Goal: Task Accomplishment & Management: Manage account settings

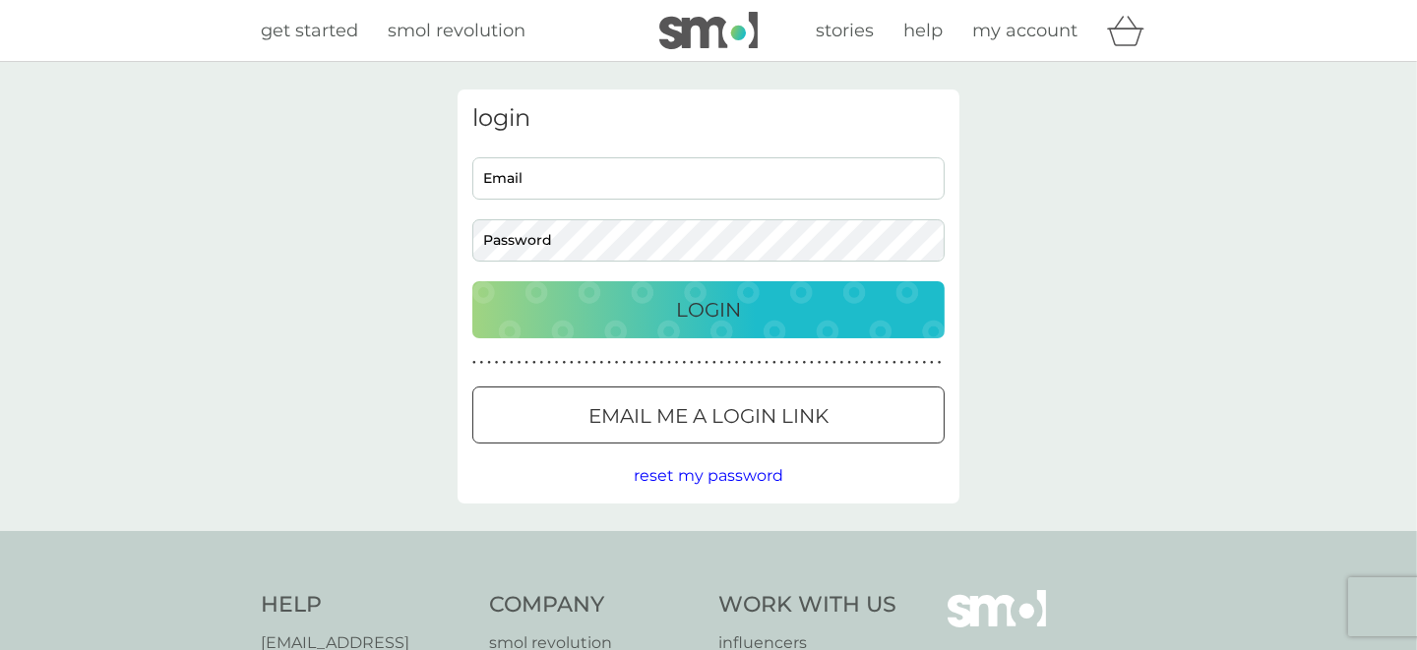
type input "[EMAIL_ADDRESS][DOMAIN_NAME]"
click at [696, 305] on p "Login" at bounding box center [708, 309] width 65 height 31
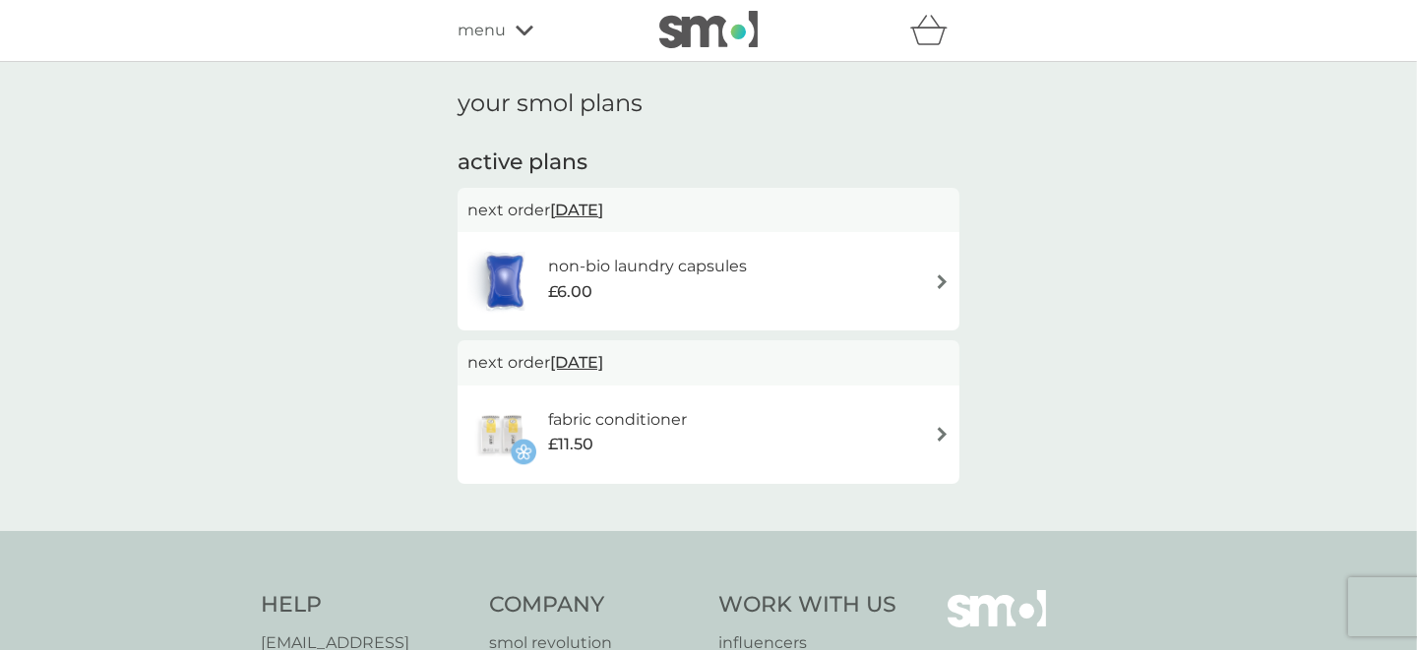
click at [936, 277] on img at bounding box center [942, 281] width 15 height 15
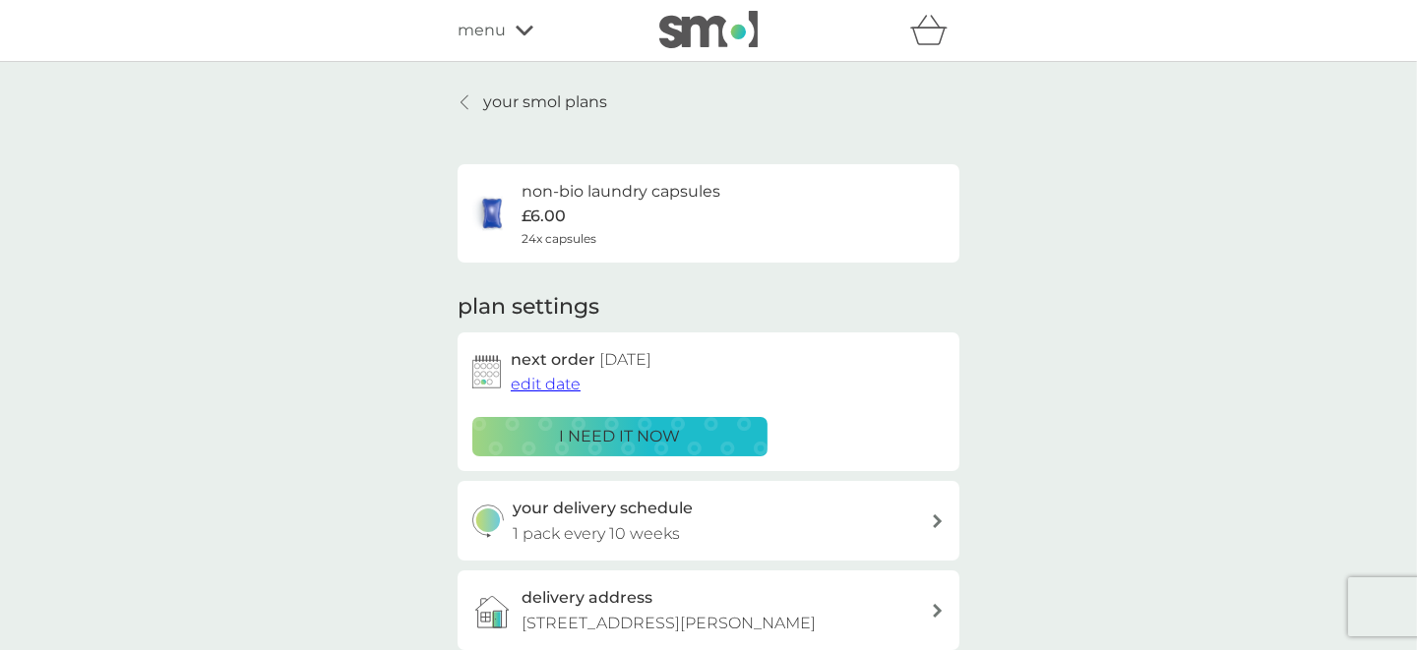
click at [636, 436] on p "i need it now" at bounding box center [620, 437] width 121 height 26
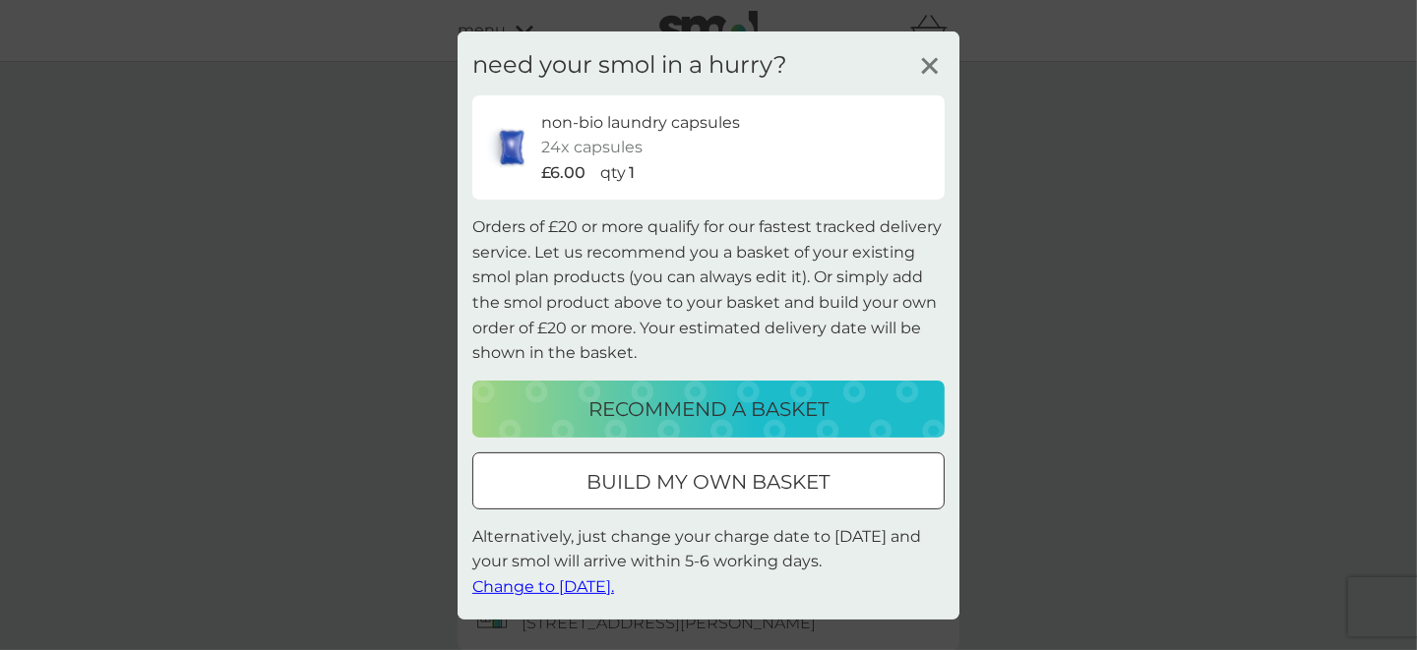
click at [670, 472] on p "build my own basket" at bounding box center [708, 481] width 243 height 31
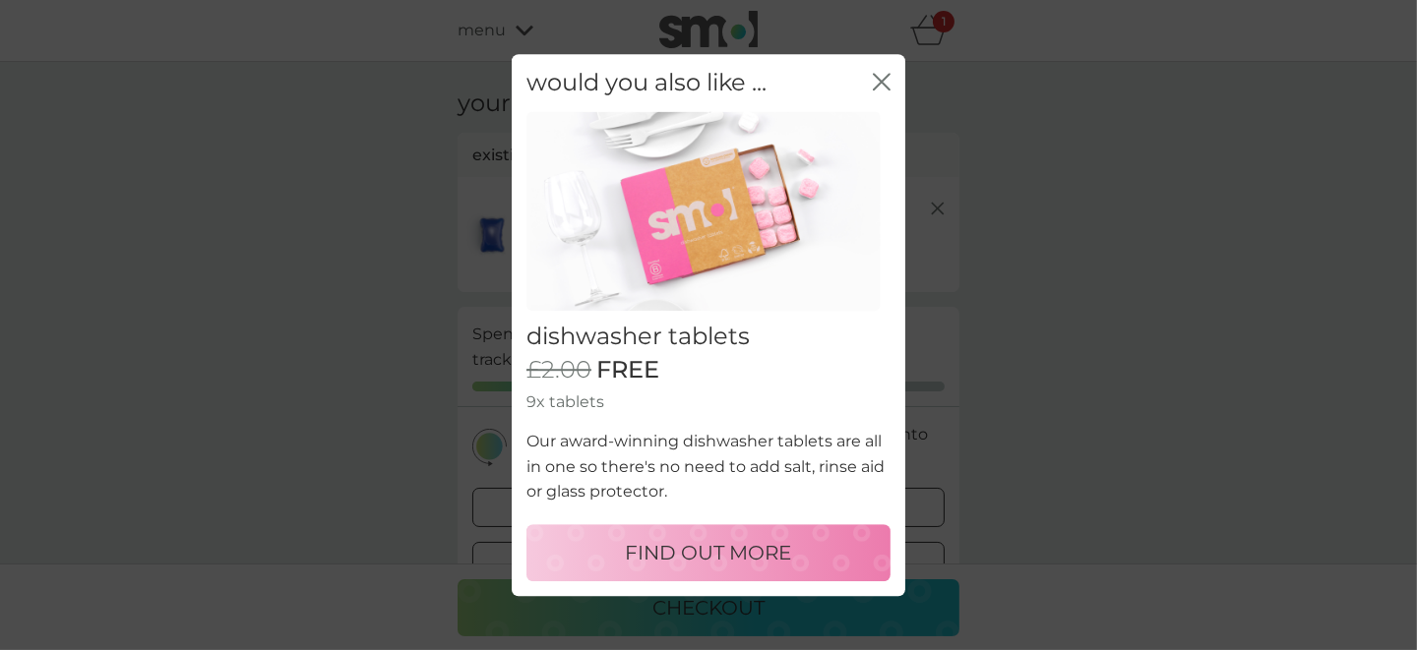
click at [884, 80] on icon "close" at bounding box center [882, 82] width 18 height 18
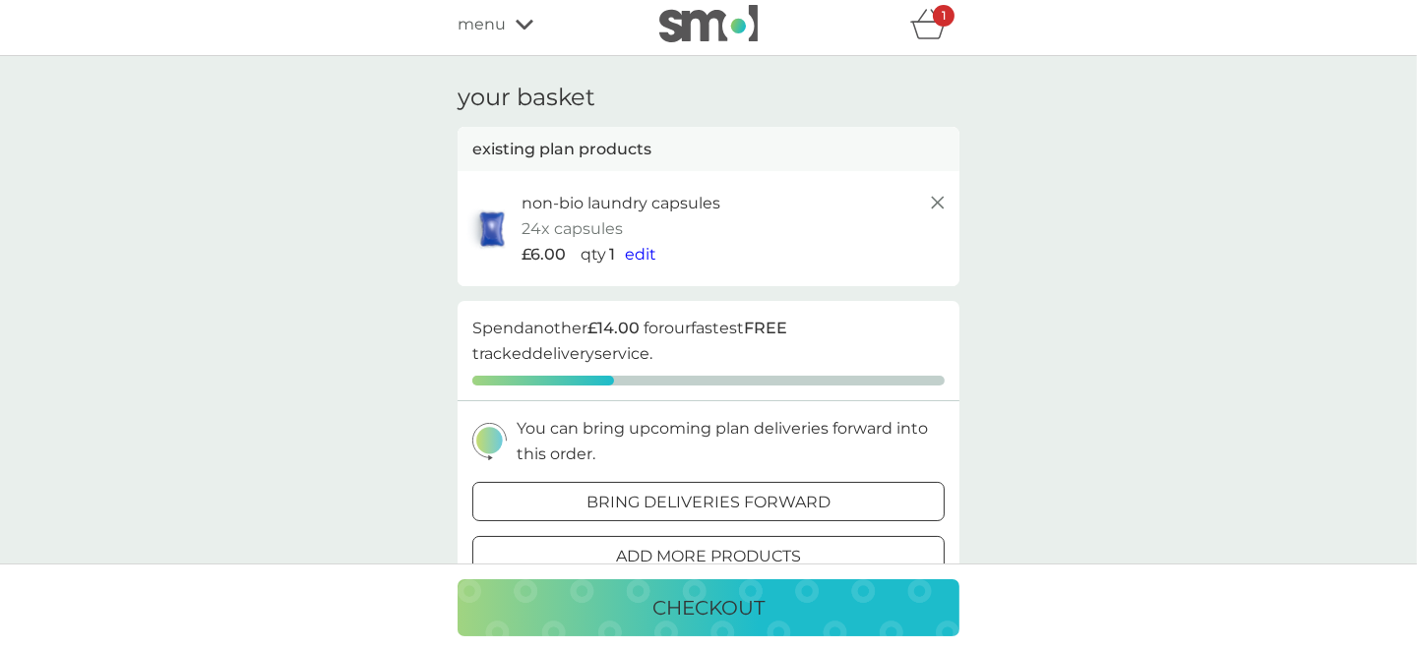
scroll to position [97, 0]
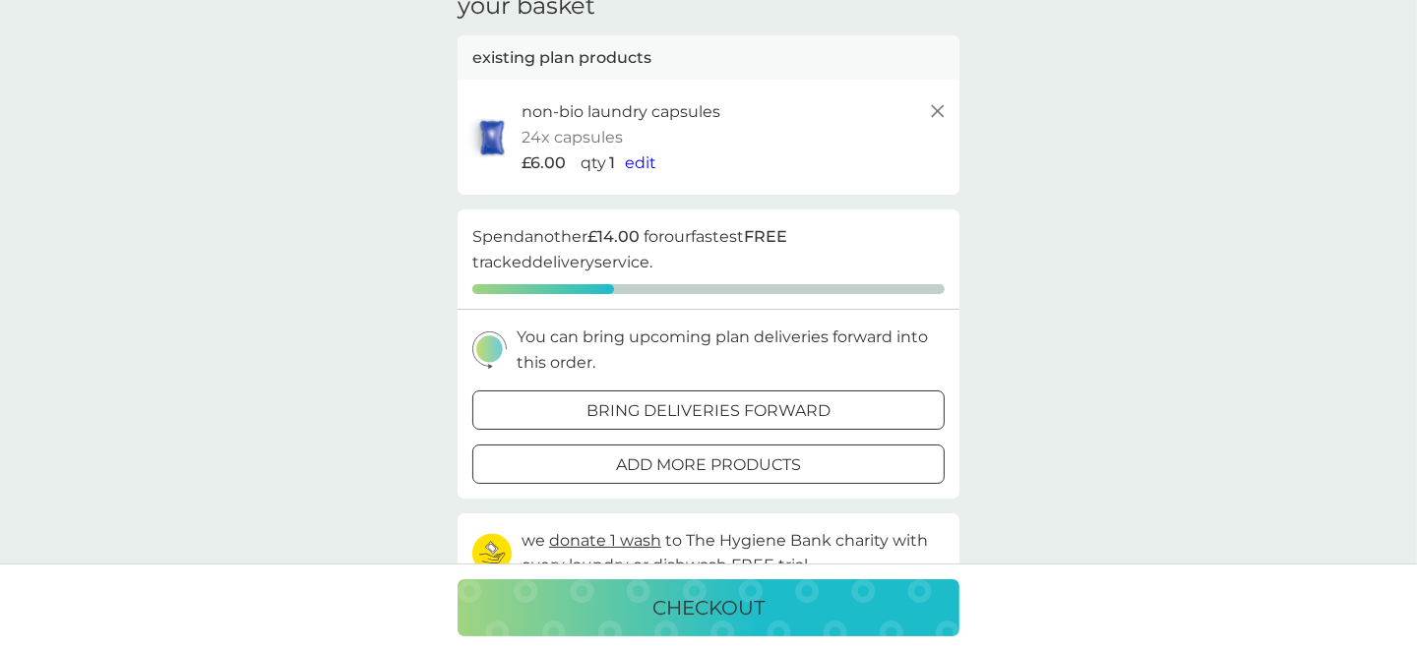
click at [721, 407] on div at bounding box center [708, 410] width 71 height 21
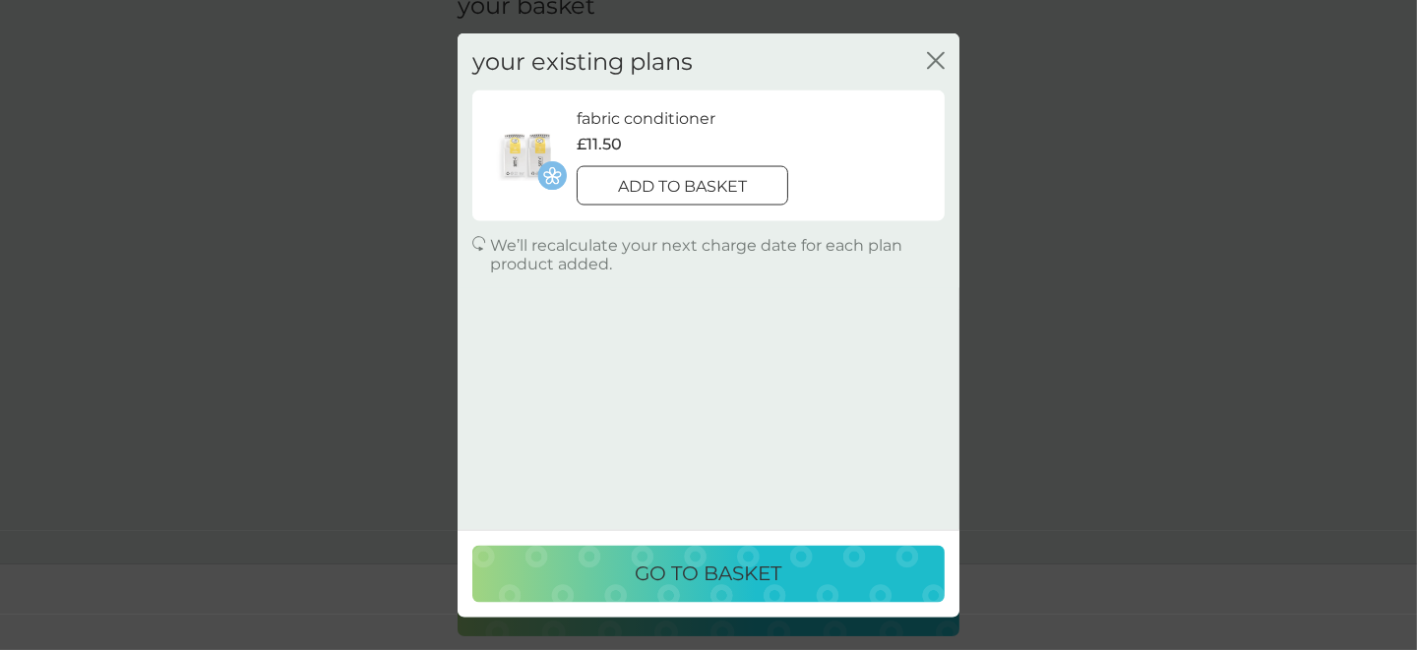
click at [936, 60] on icon "close" at bounding box center [940, 60] width 8 height 16
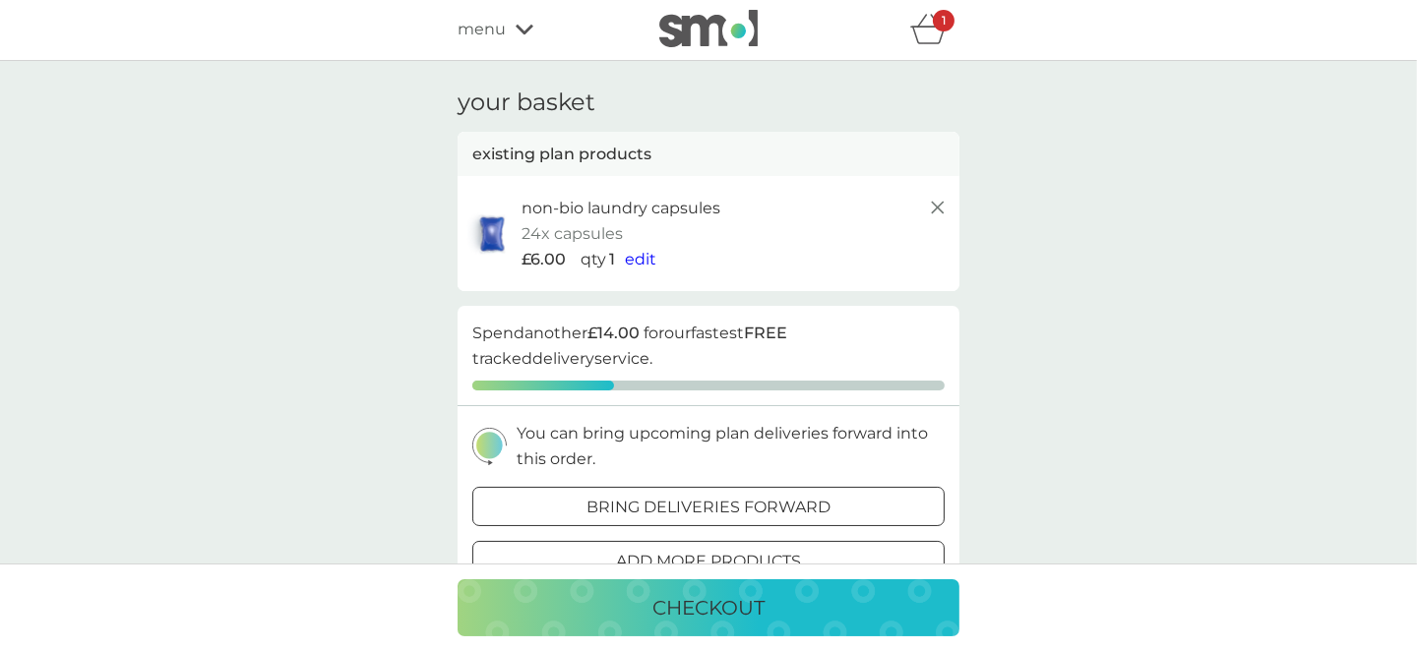
scroll to position [0, 0]
click at [513, 28] on div "menu" at bounding box center [540, 31] width 167 height 26
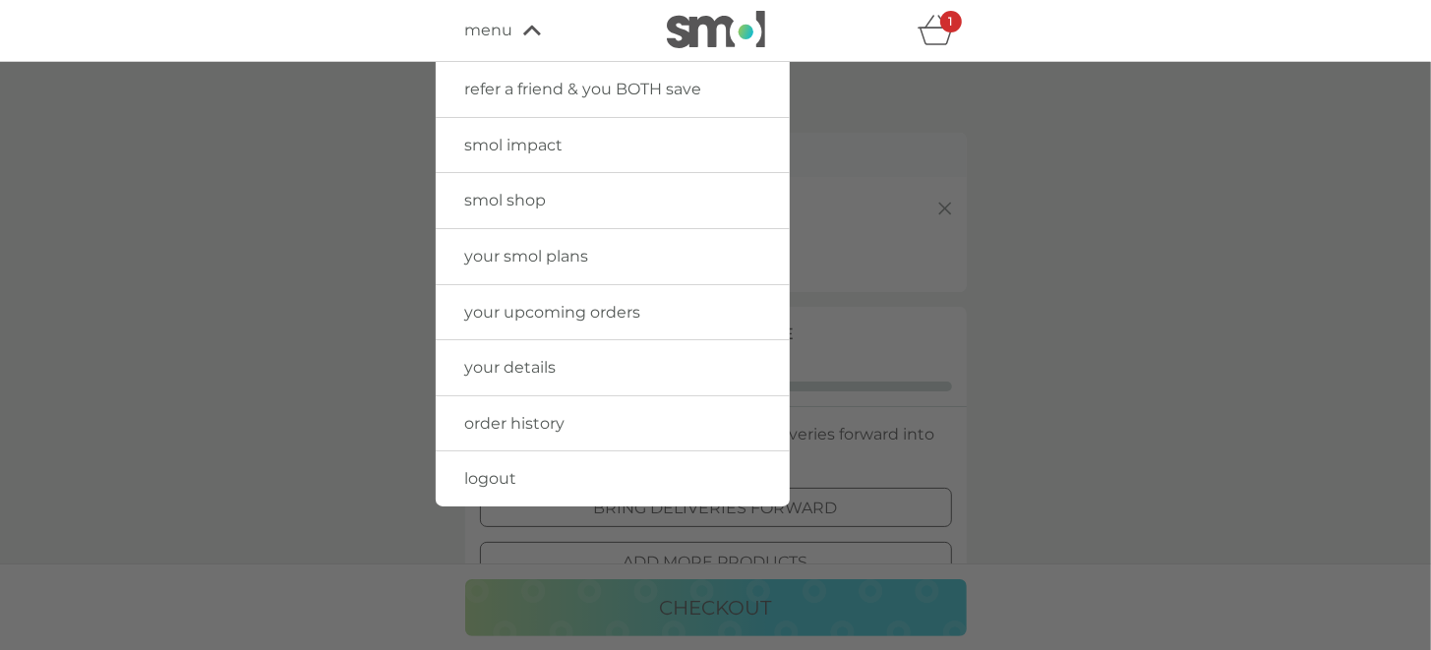
click at [521, 414] on span "order history" at bounding box center [515, 423] width 100 height 19
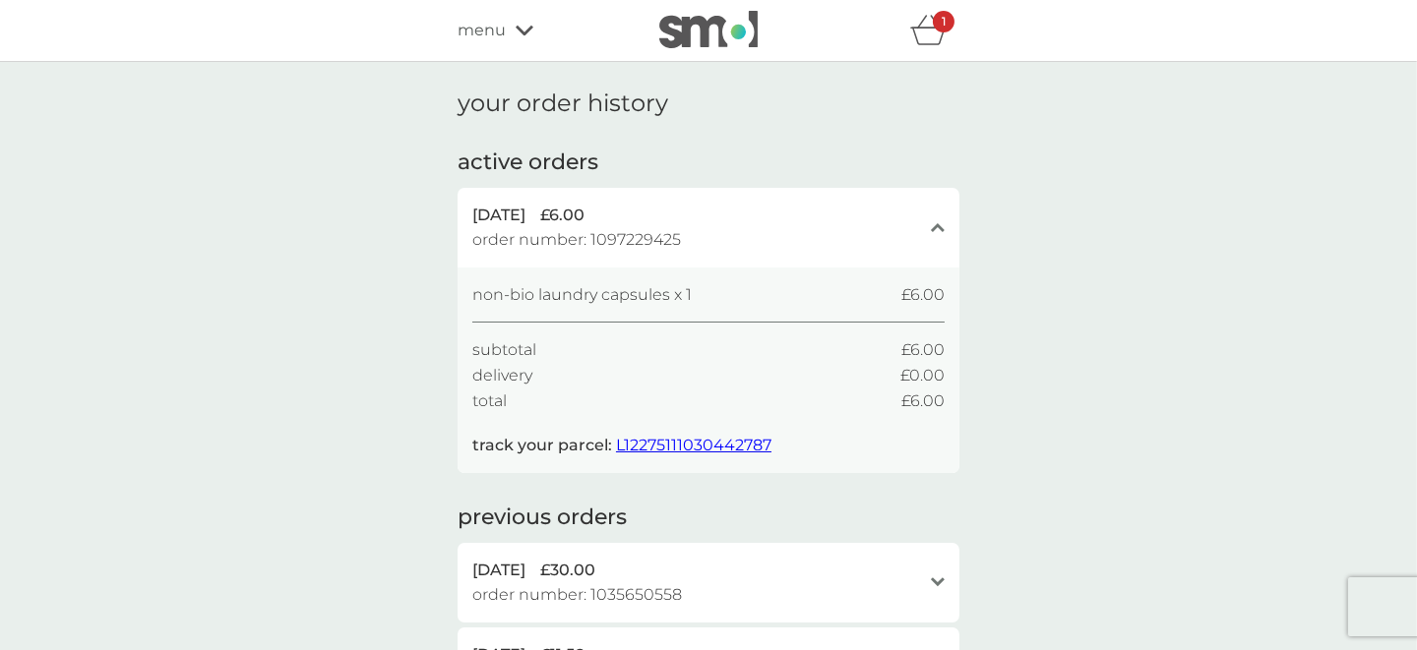
click at [674, 440] on span "L12275111030442787" at bounding box center [693, 445] width 155 height 19
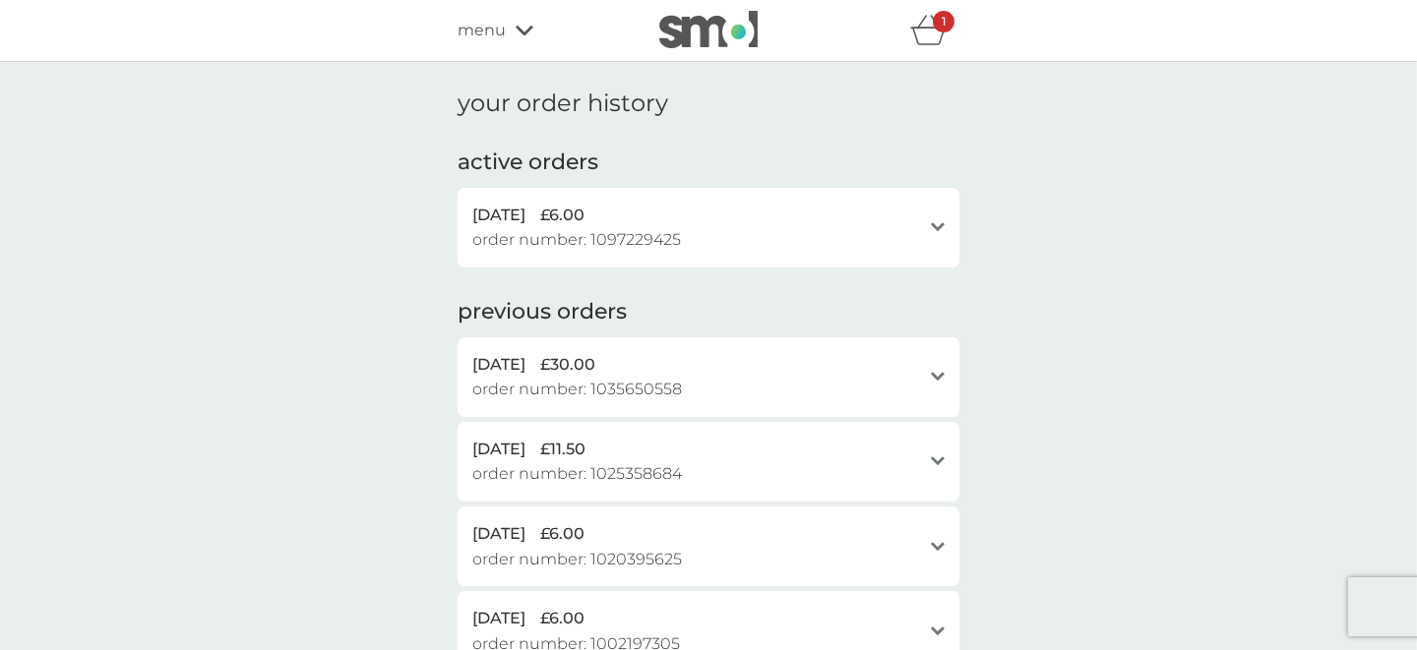
click at [938, 223] on icon "open" at bounding box center [938, 227] width 14 height 10
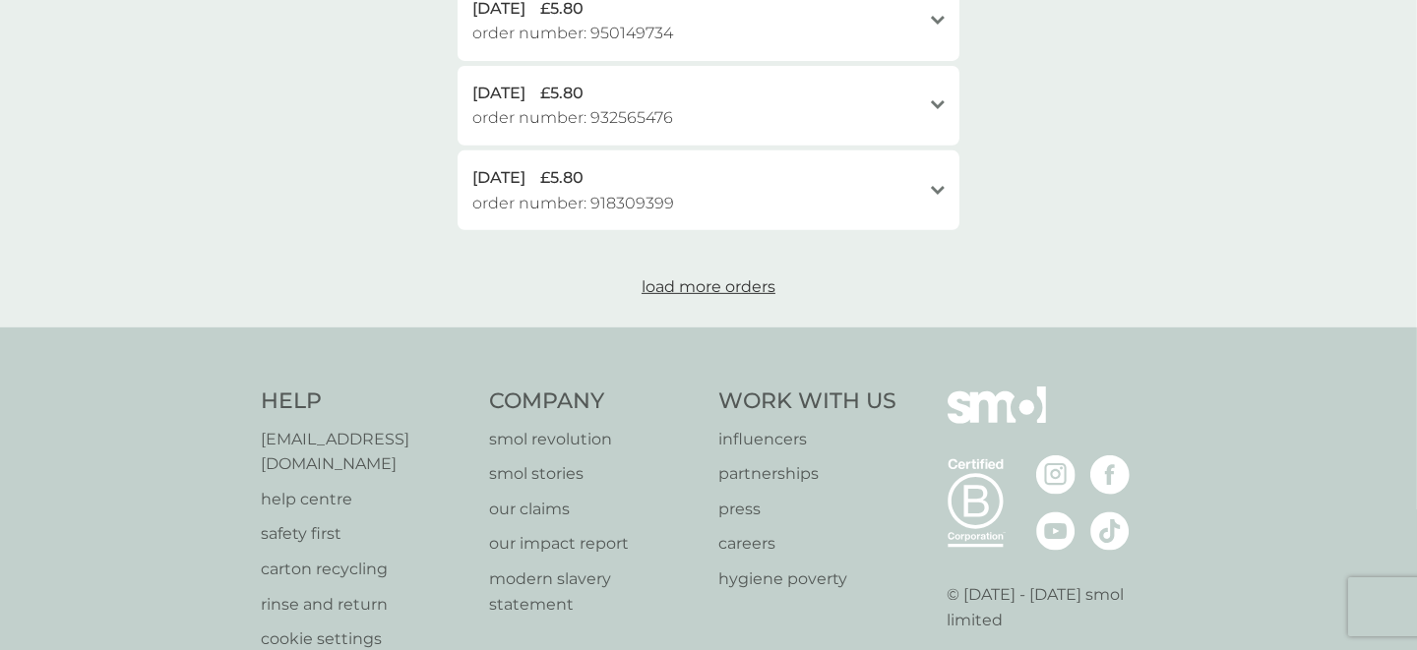
scroll to position [1082, 0]
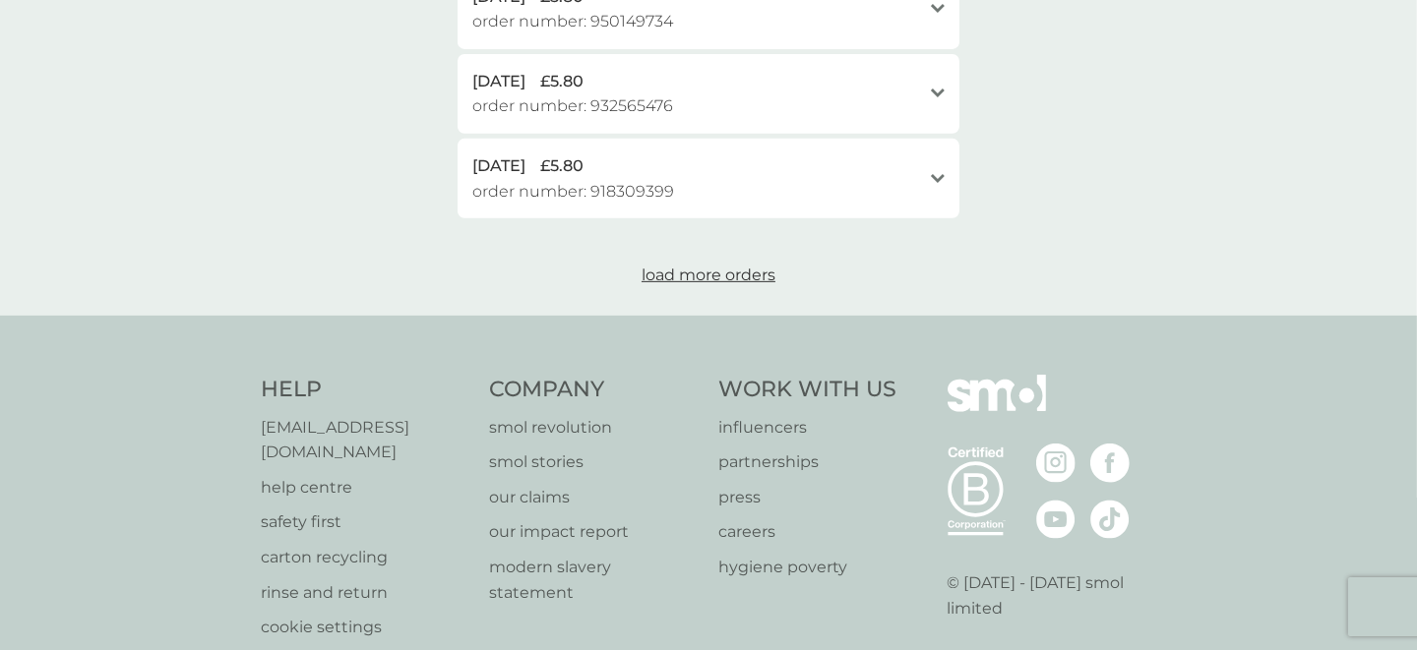
click at [709, 274] on span "load more orders" at bounding box center [708, 275] width 134 height 19
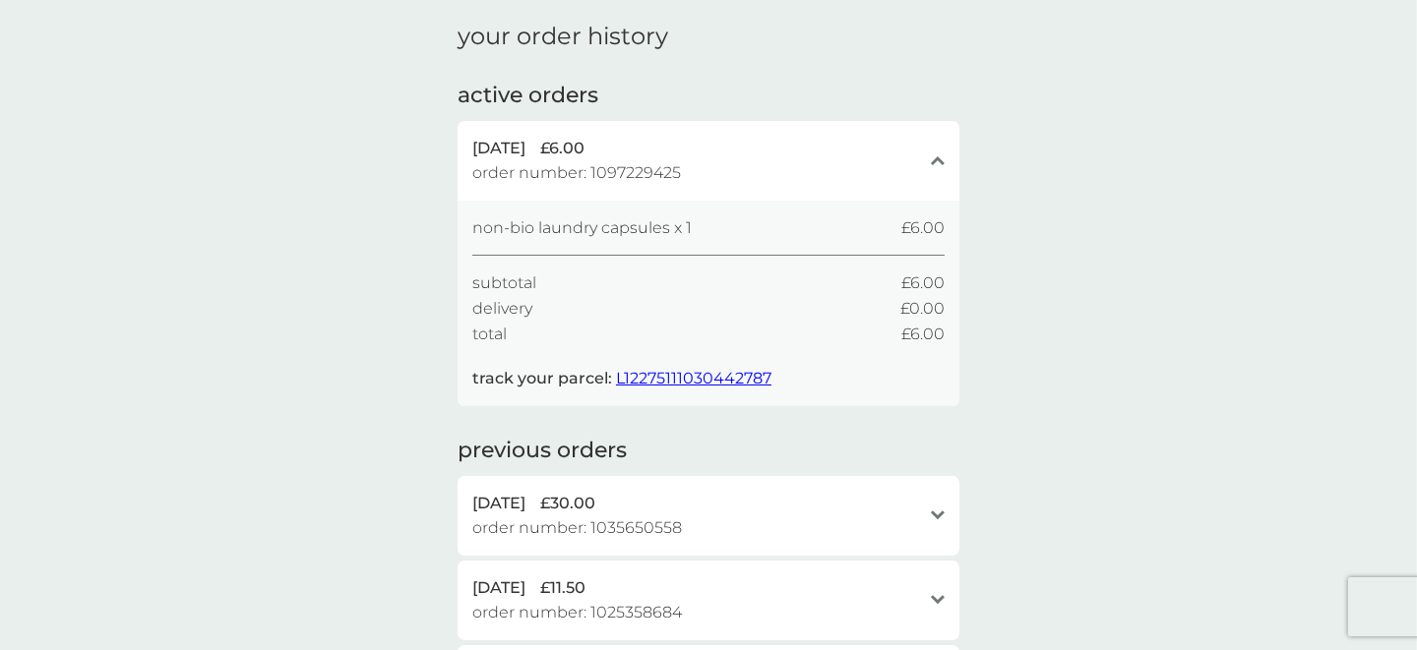
scroll to position [0, 0]
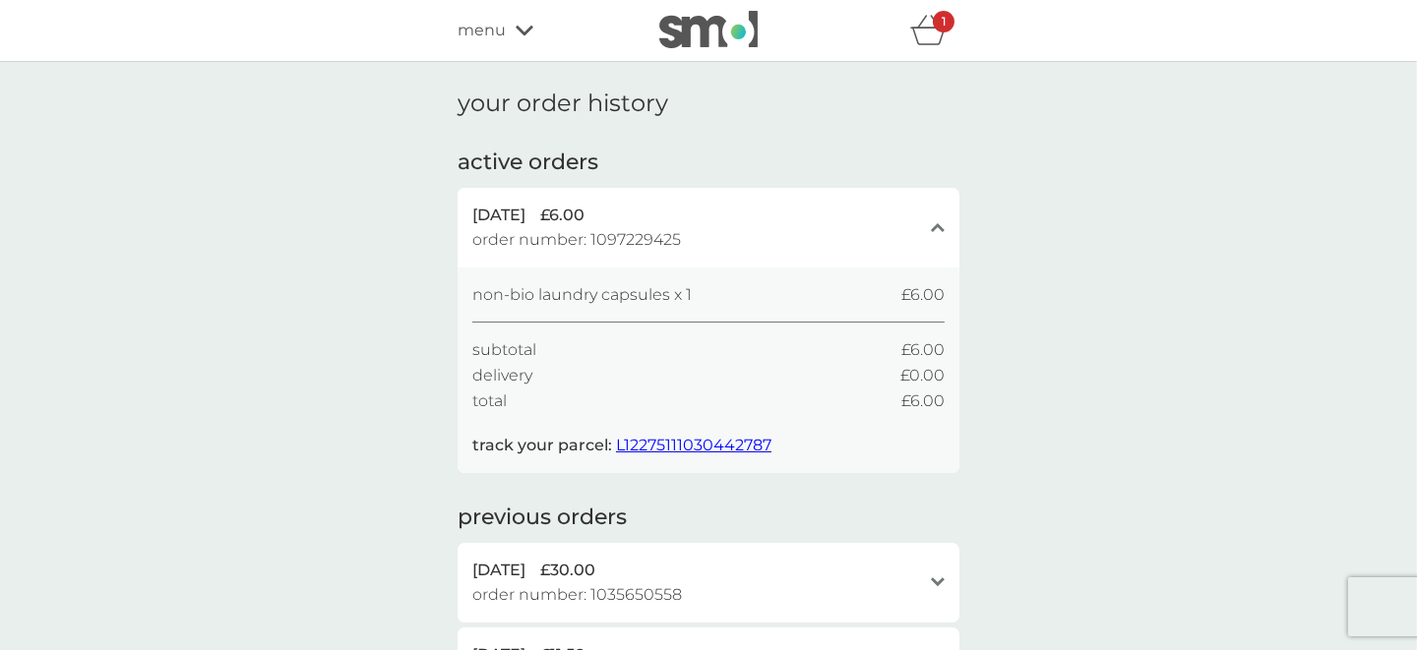
click at [928, 38] on icon "basket" at bounding box center [928, 30] width 37 height 30
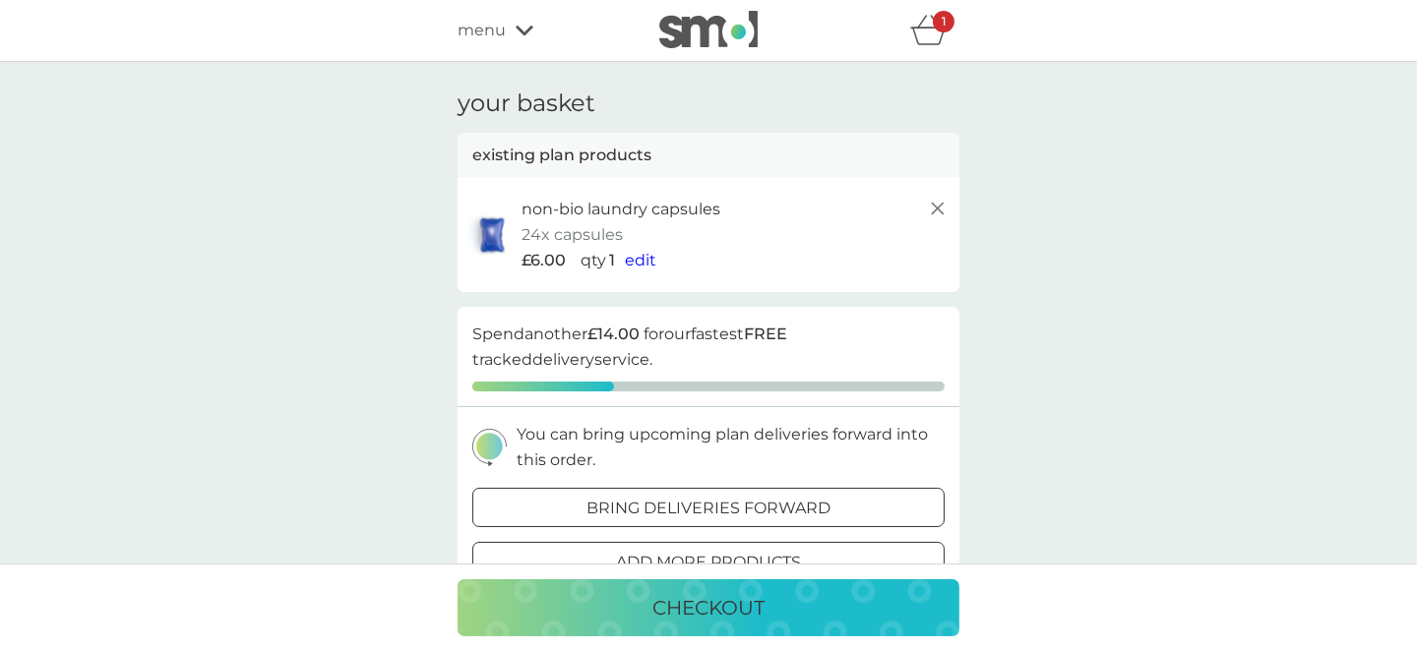
scroll to position [97, 0]
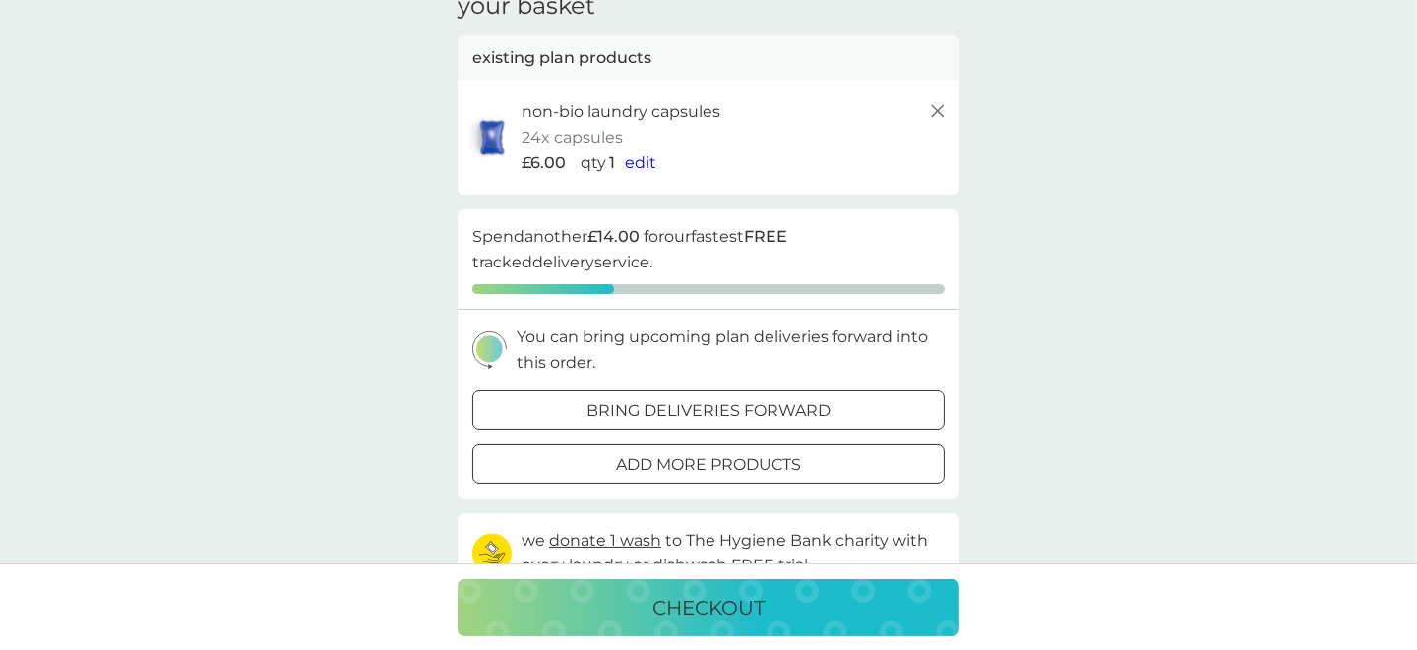
click at [728, 400] on div at bounding box center [708, 410] width 71 height 21
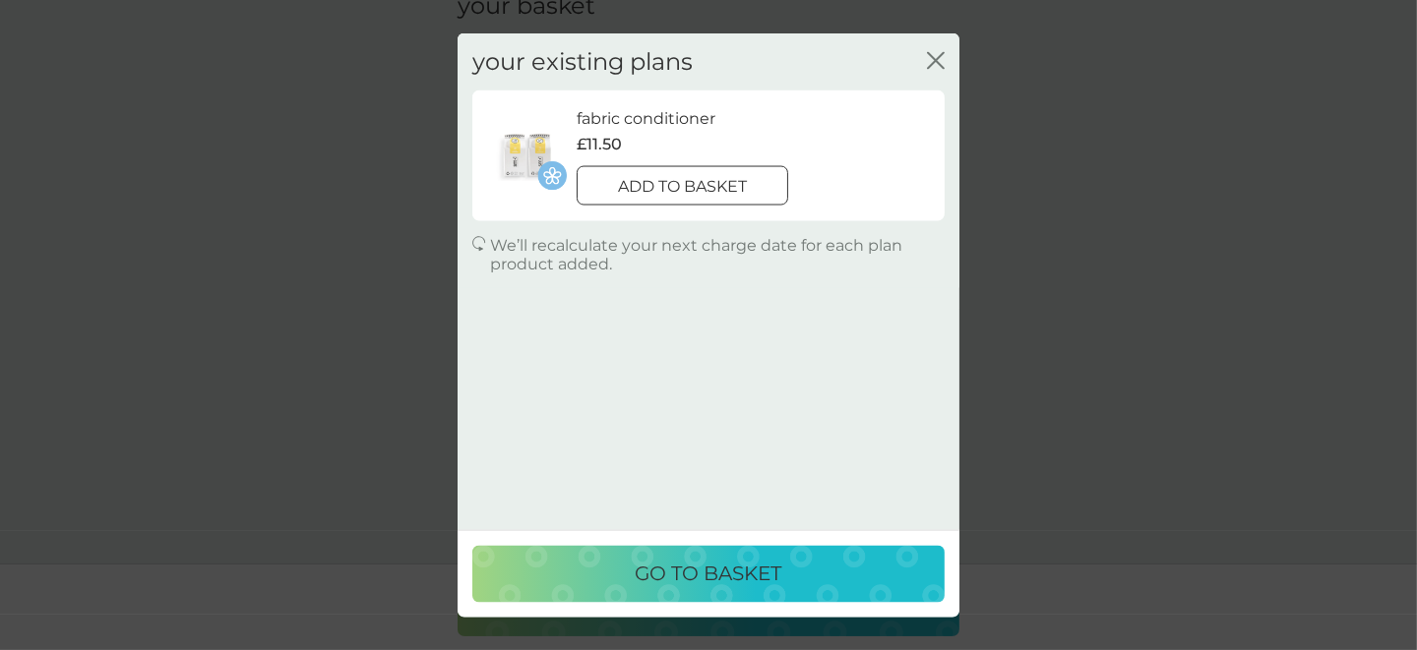
click at [930, 54] on icon "close" at bounding box center [932, 60] width 8 height 16
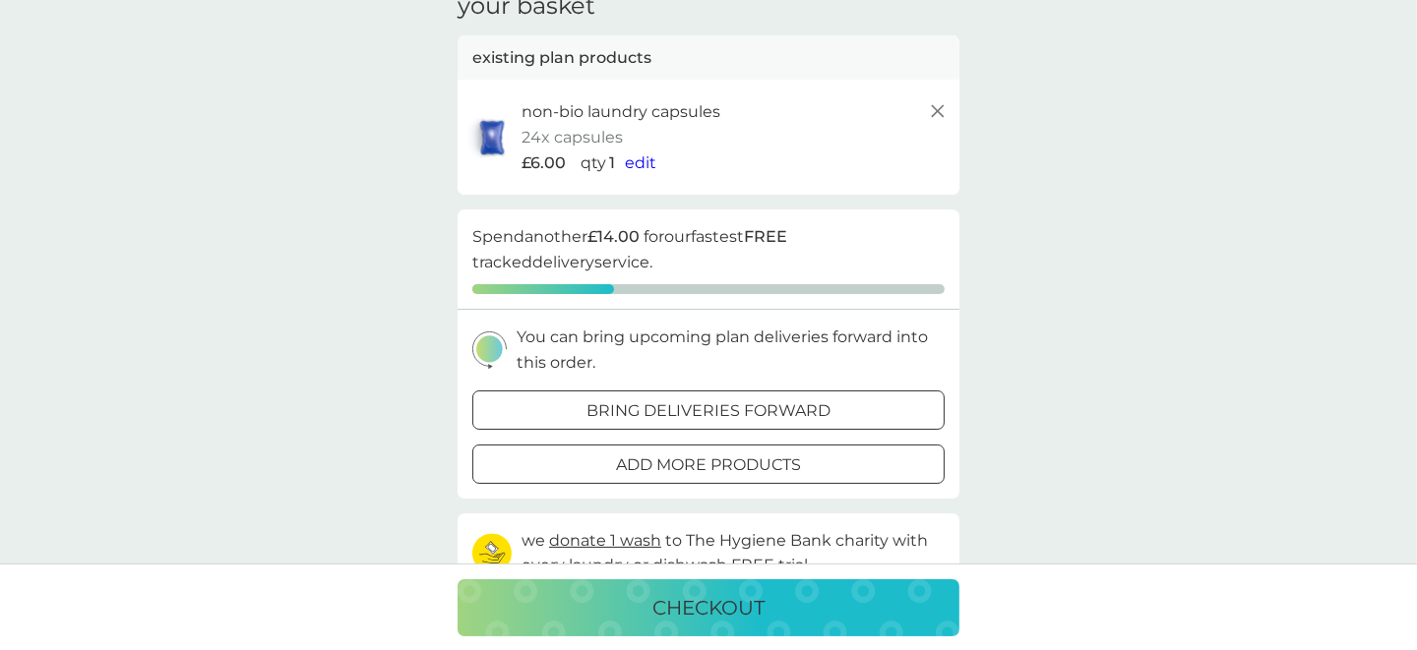
click at [736, 455] on div at bounding box center [708, 465] width 71 height 21
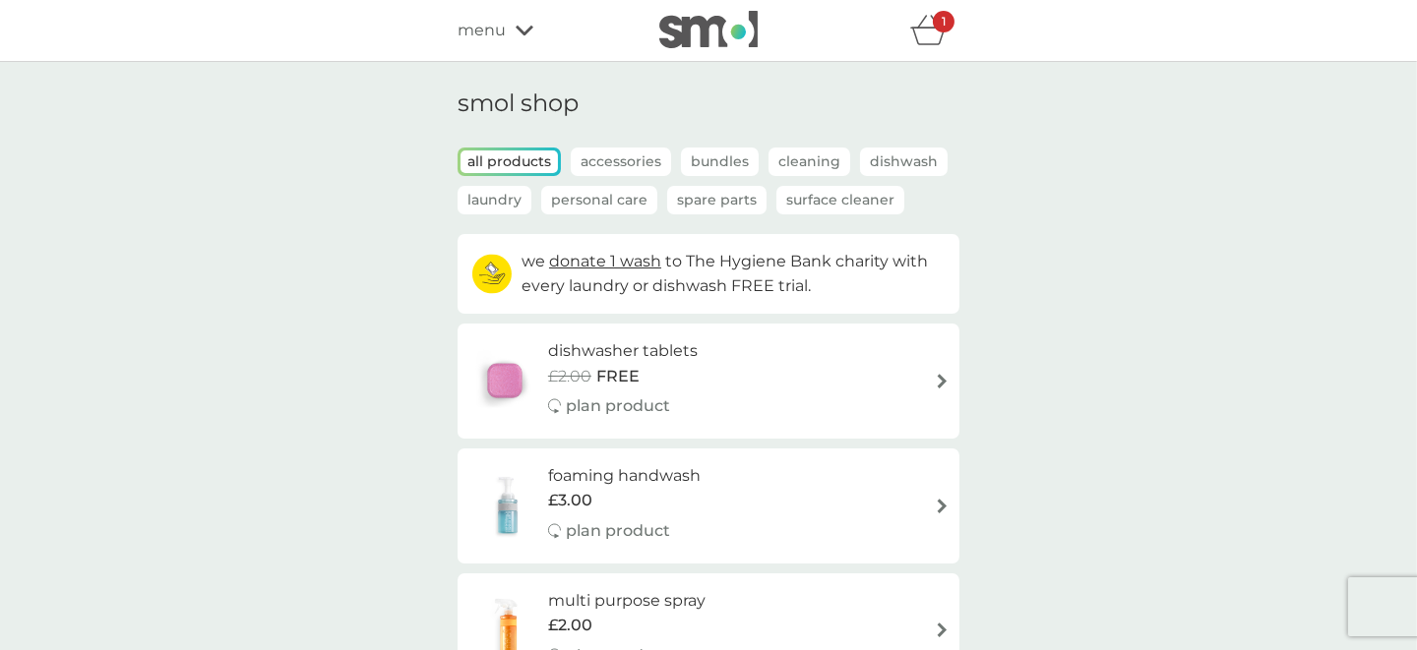
click at [504, 200] on p "Laundry" at bounding box center [494, 200] width 74 height 29
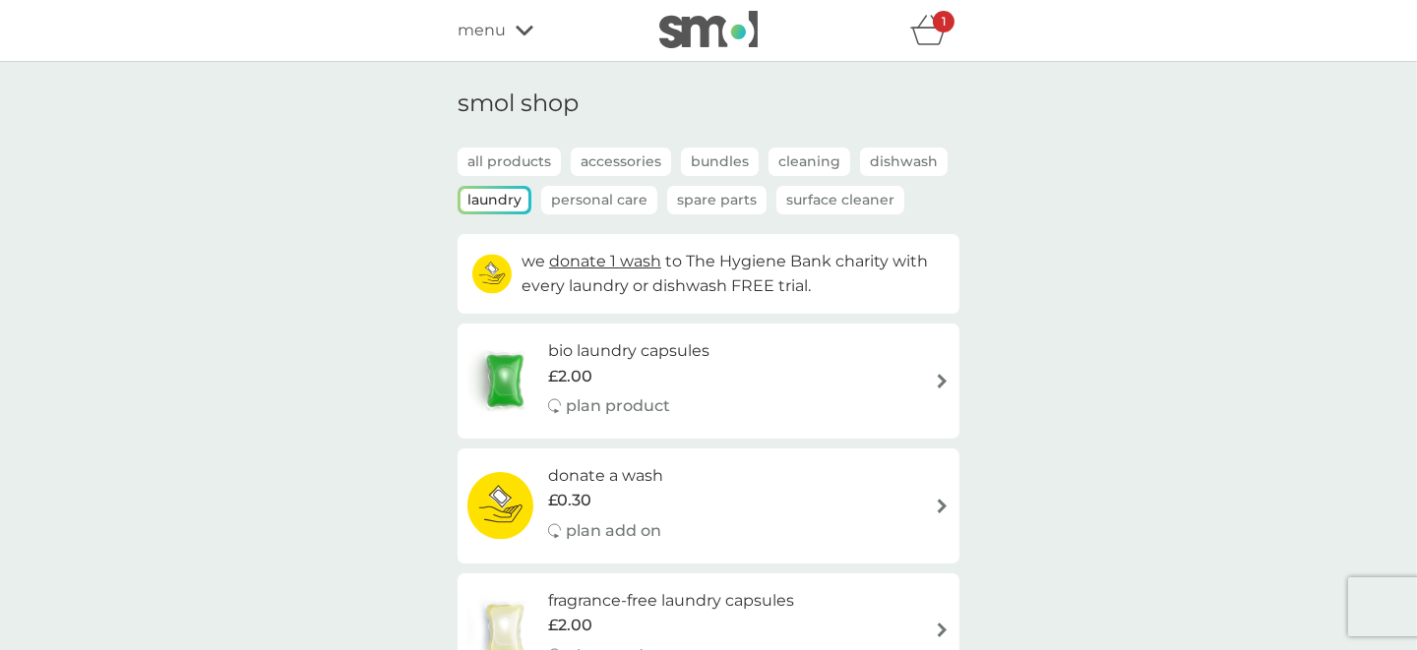
click at [796, 164] on p "Cleaning" at bounding box center [809, 162] width 82 height 29
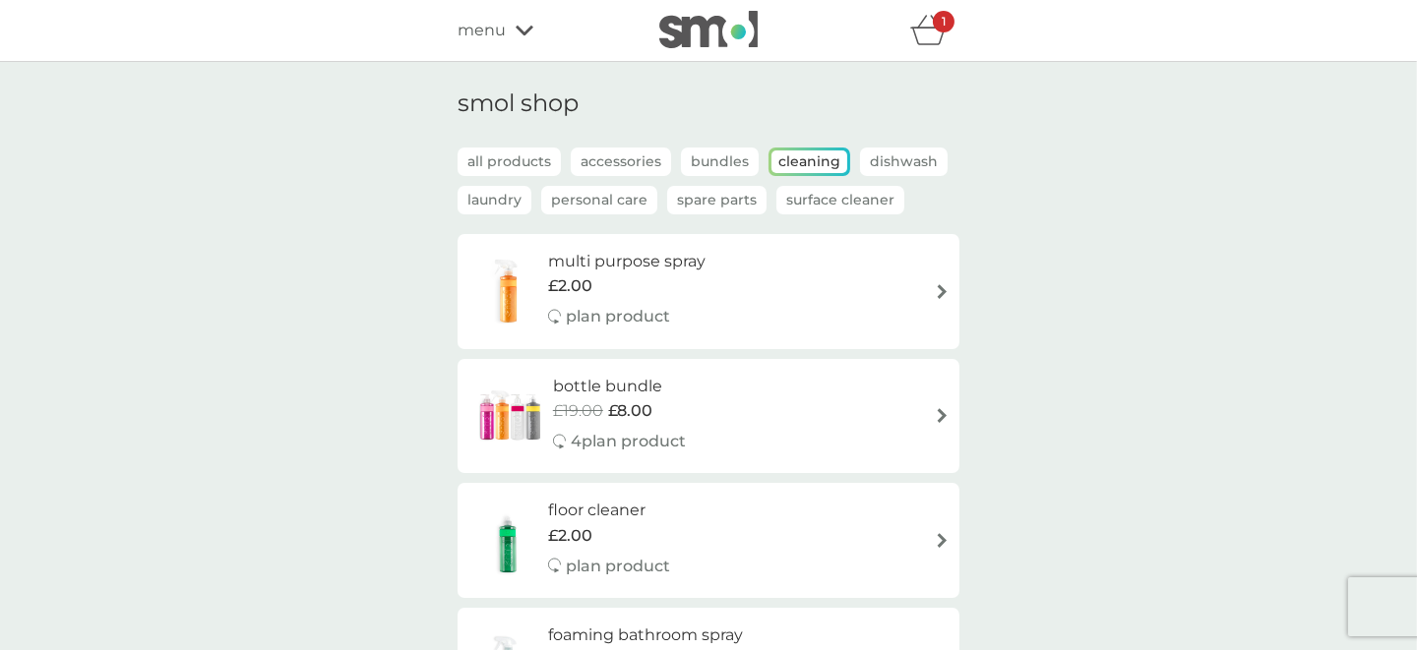
click at [498, 202] on p "Laundry" at bounding box center [494, 200] width 74 height 29
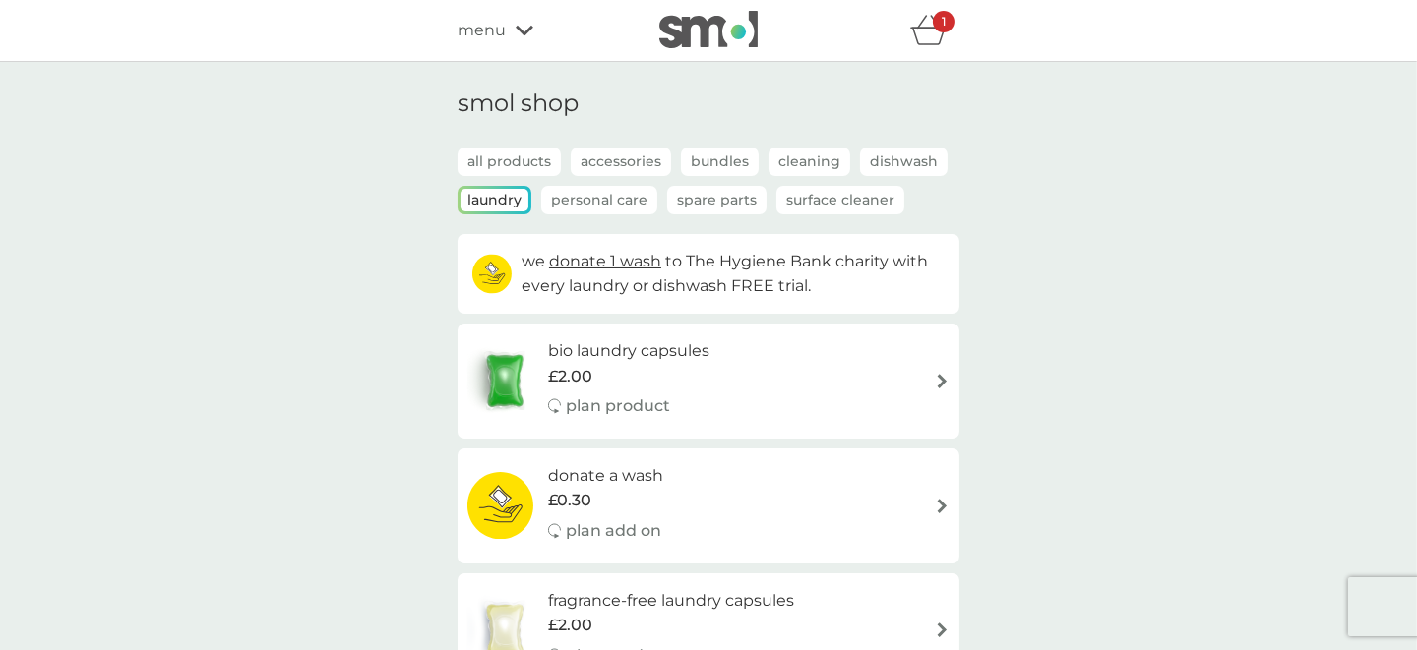
click at [510, 163] on p "all products" at bounding box center [508, 162] width 103 height 29
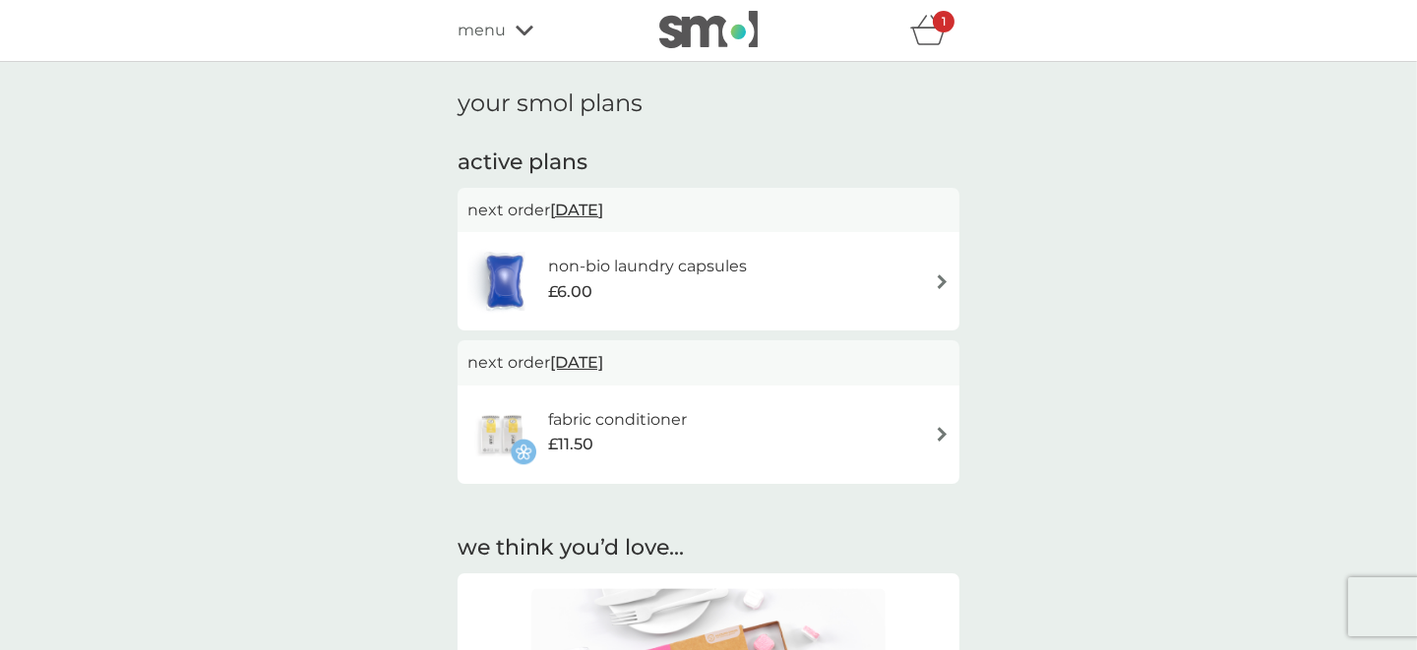
click at [938, 280] on img at bounding box center [942, 281] width 15 height 15
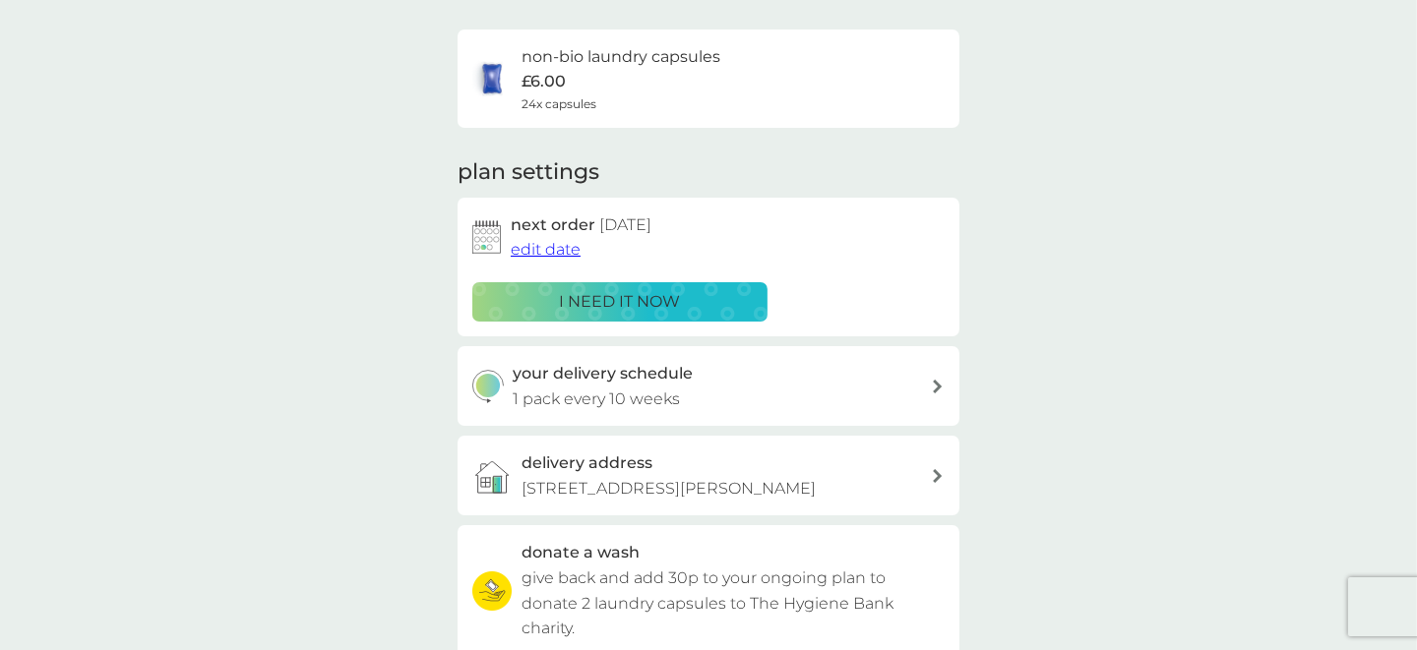
scroll to position [196, 0]
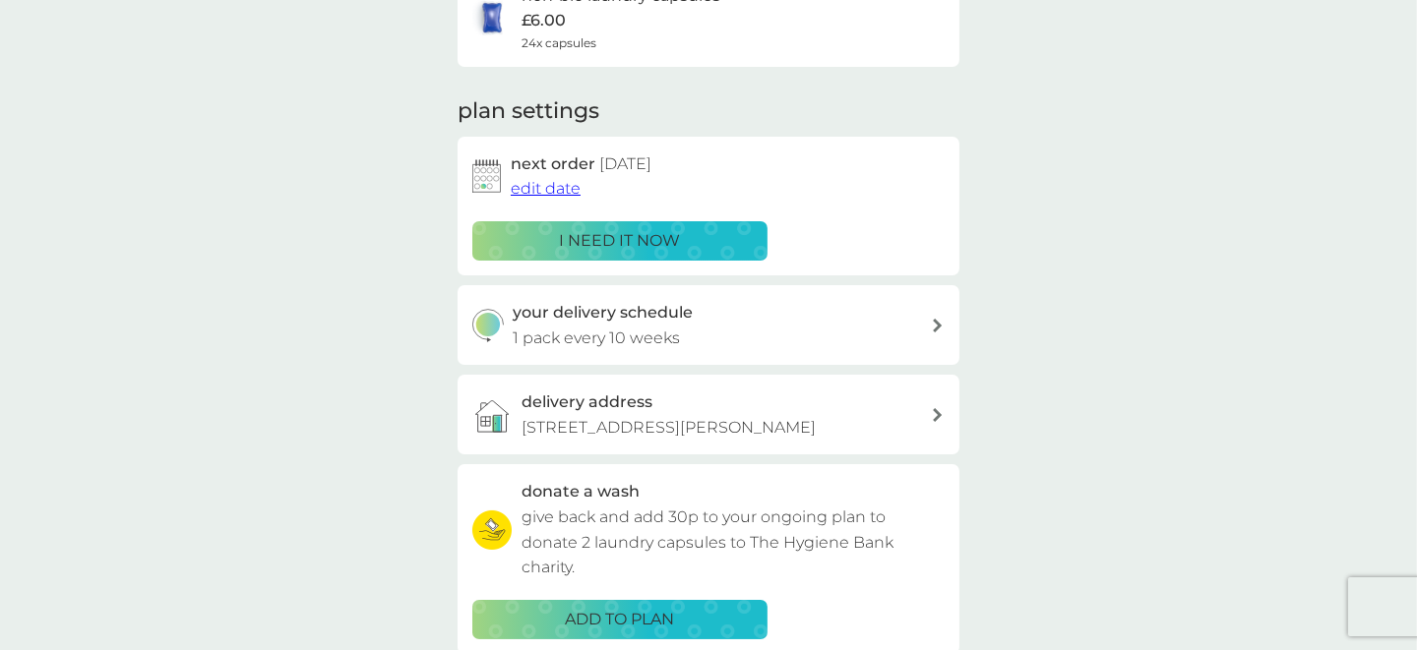
click at [941, 322] on icon at bounding box center [938, 326] width 10 height 14
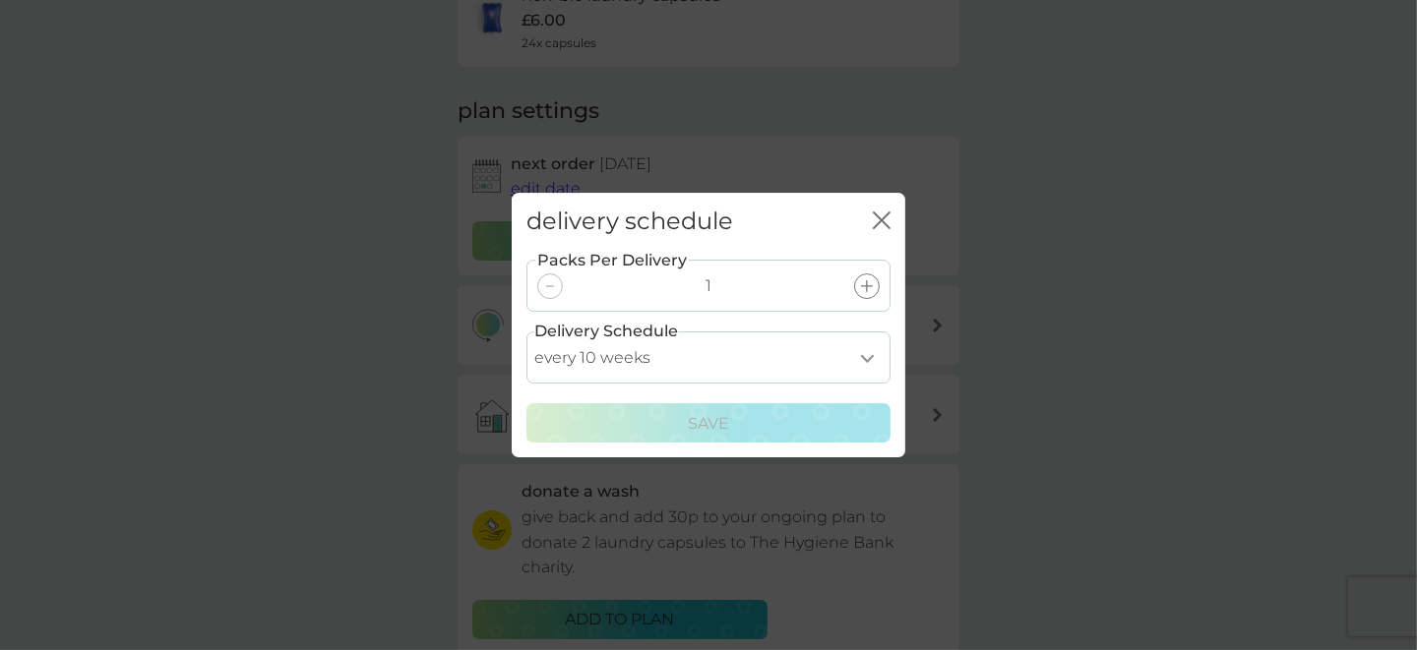
click at [861, 355] on select "every 1 week every 2 weeks every 3 weeks every 4 weeks every 5 weeks every 6 we…" at bounding box center [708, 358] width 364 height 52
select select "14"
click at [526, 332] on select "every 1 week every 2 weeks every 3 weeks every 4 weeks every 5 weeks every 6 we…" at bounding box center [708, 358] width 364 height 52
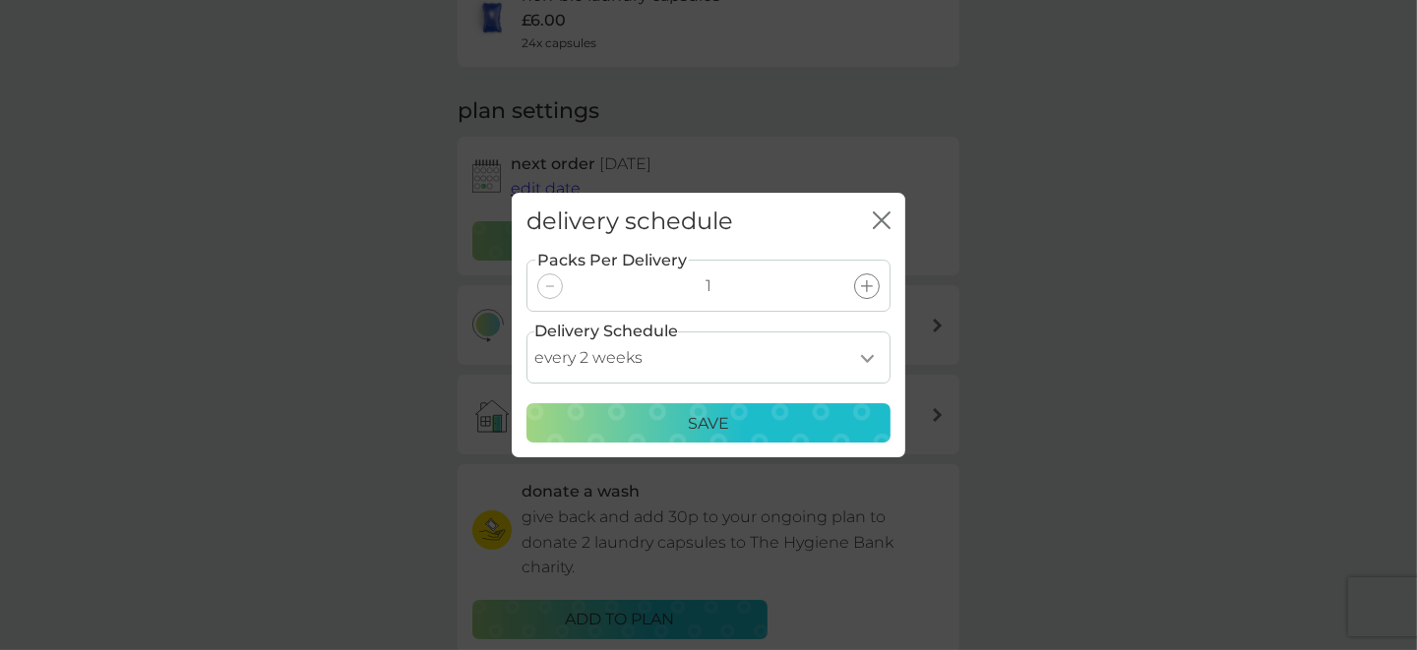
click at [695, 409] on button "Save" at bounding box center [708, 422] width 364 height 39
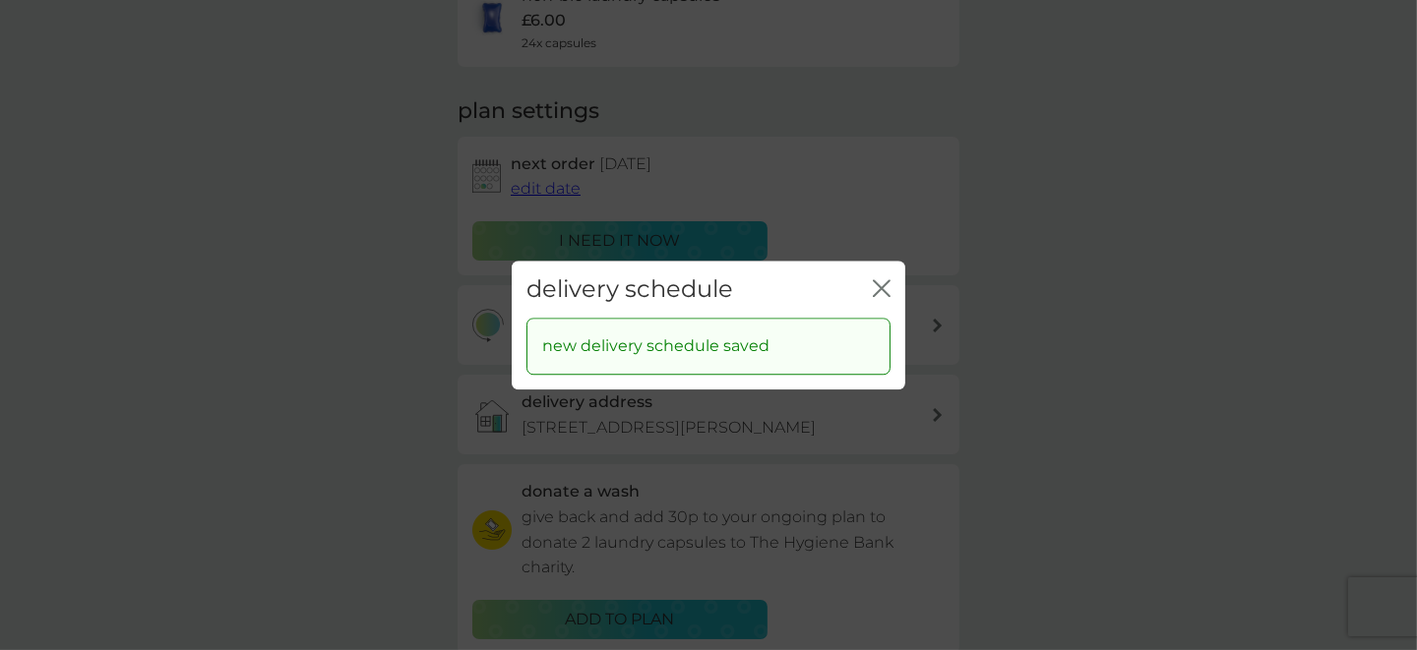
click at [876, 285] on icon "close" at bounding box center [882, 288] width 18 height 18
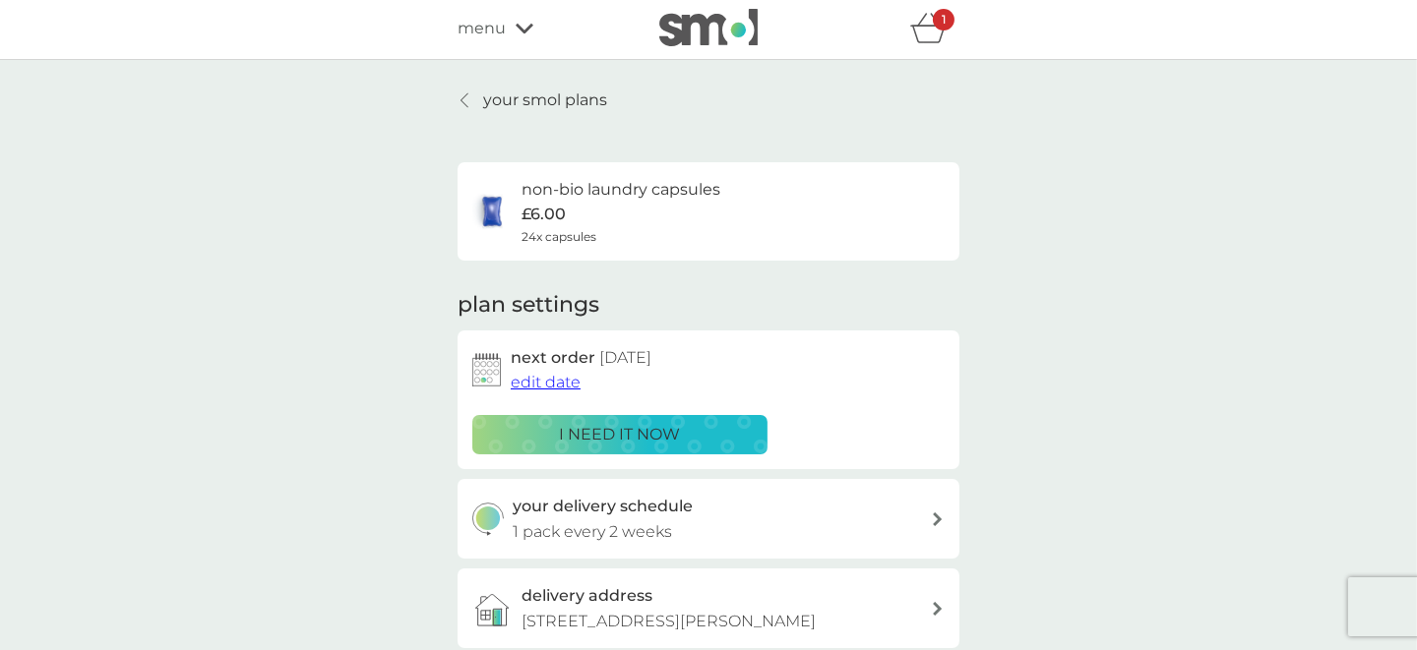
scroll to position [0, 0]
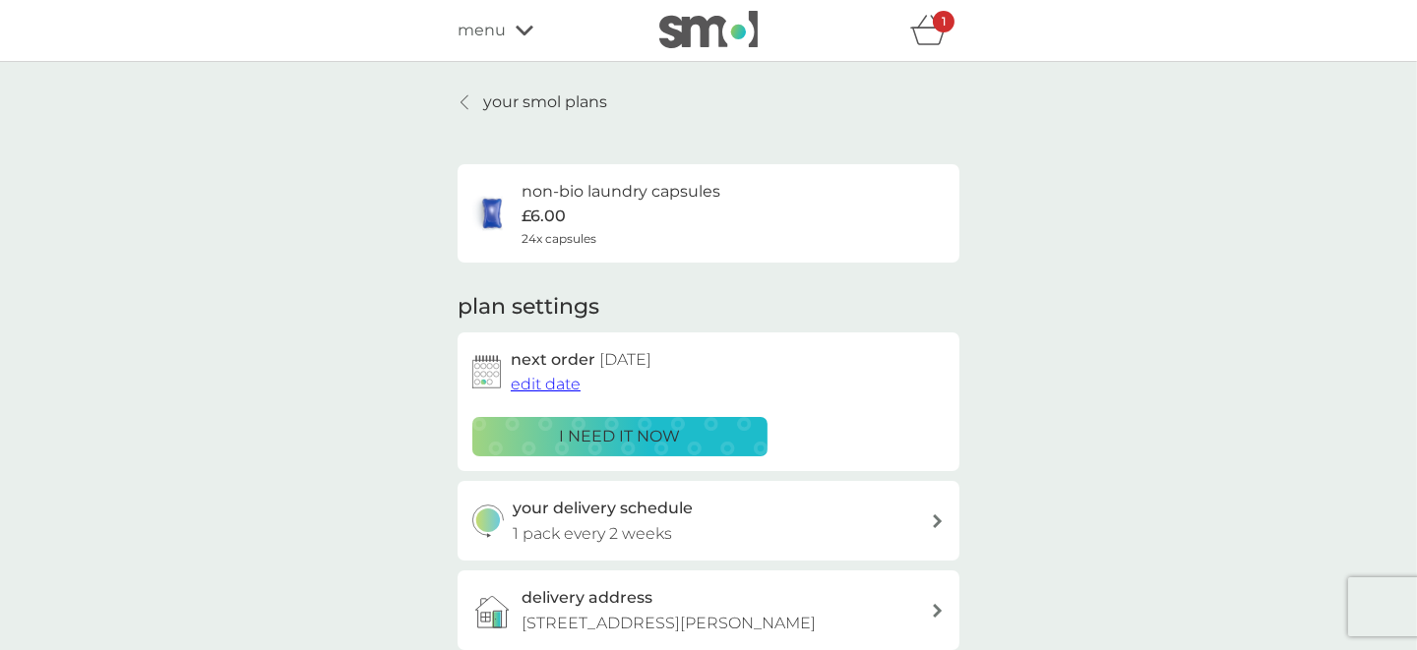
click at [608, 226] on div "non-bio laundry capsules £6.00 24x capsules" at bounding box center [620, 213] width 199 height 69
click at [623, 431] on p "i need it now" at bounding box center [620, 437] width 121 height 26
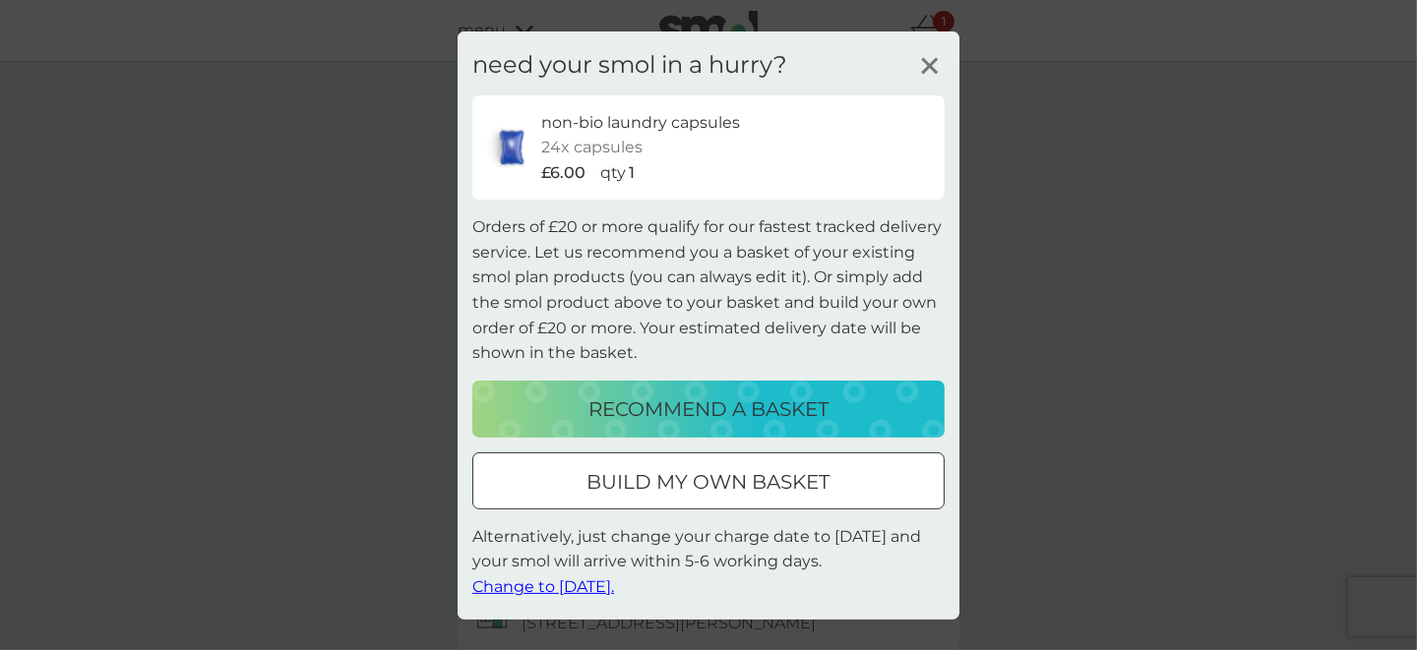
click at [927, 57] on icon at bounding box center [930, 65] width 30 height 30
